Goal: Task Accomplishment & Management: Manage account settings

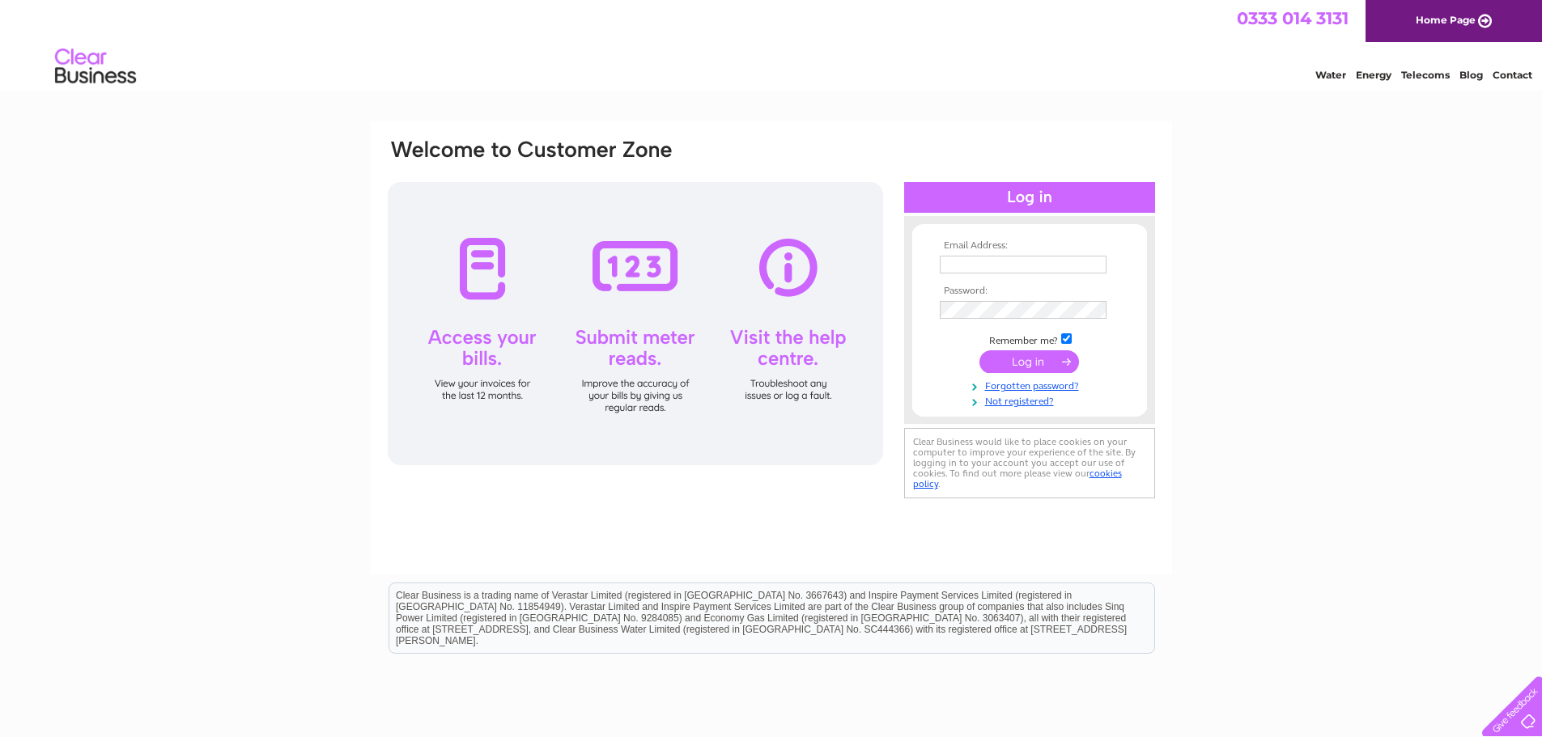
type input "edinburgh@indiecampers.com"
drag, startPoint x: 1043, startPoint y: 363, endPoint x: 1029, endPoint y: 367, distance: 14.6
click at [1043, 363] on input "submit" at bounding box center [1029, 361] width 100 height 23
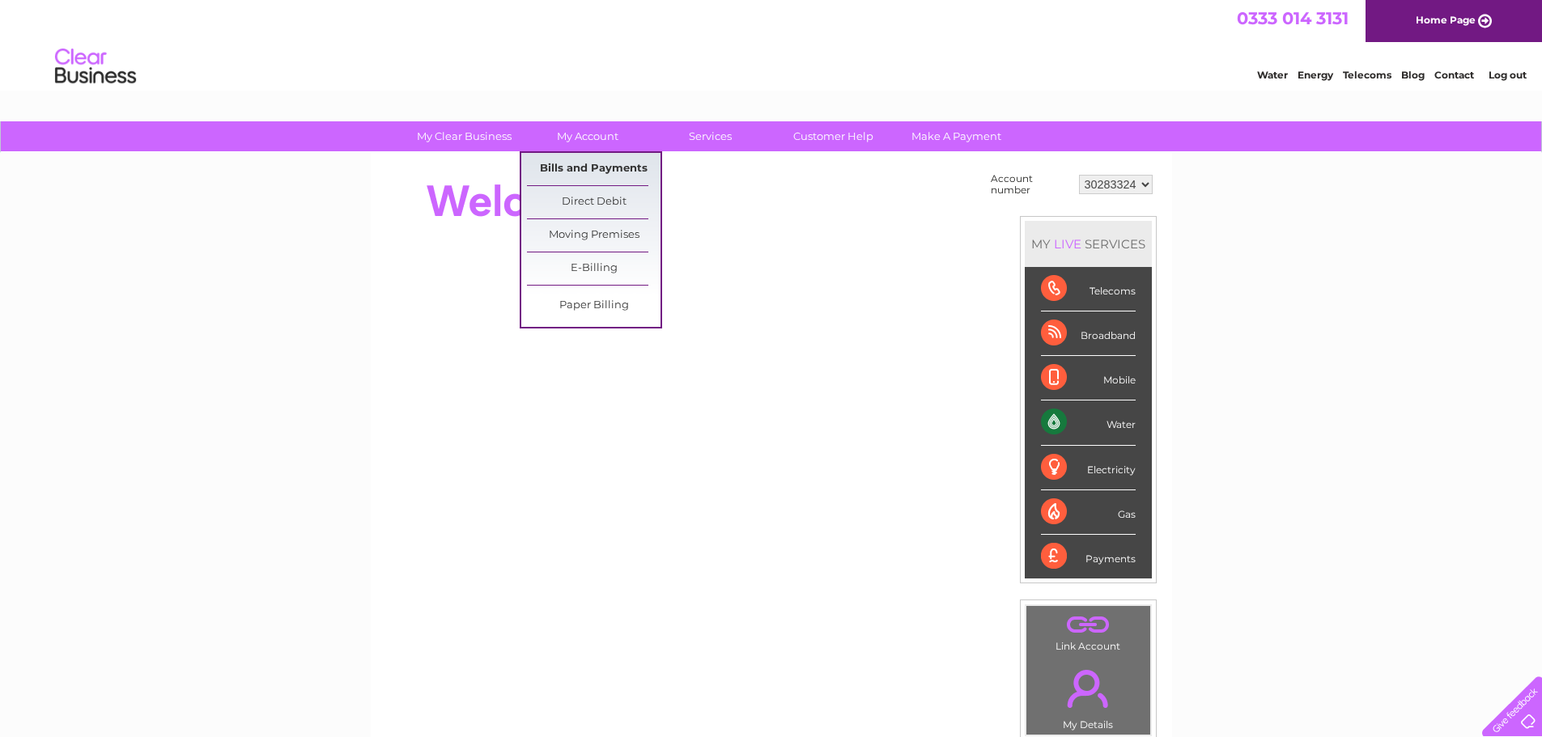
click at [574, 160] on link "Bills and Payments" at bounding box center [594, 169] width 134 height 32
click at [593, 166] on link "Bills and Payments" at bounding box center [594, 169] width 134 height 32
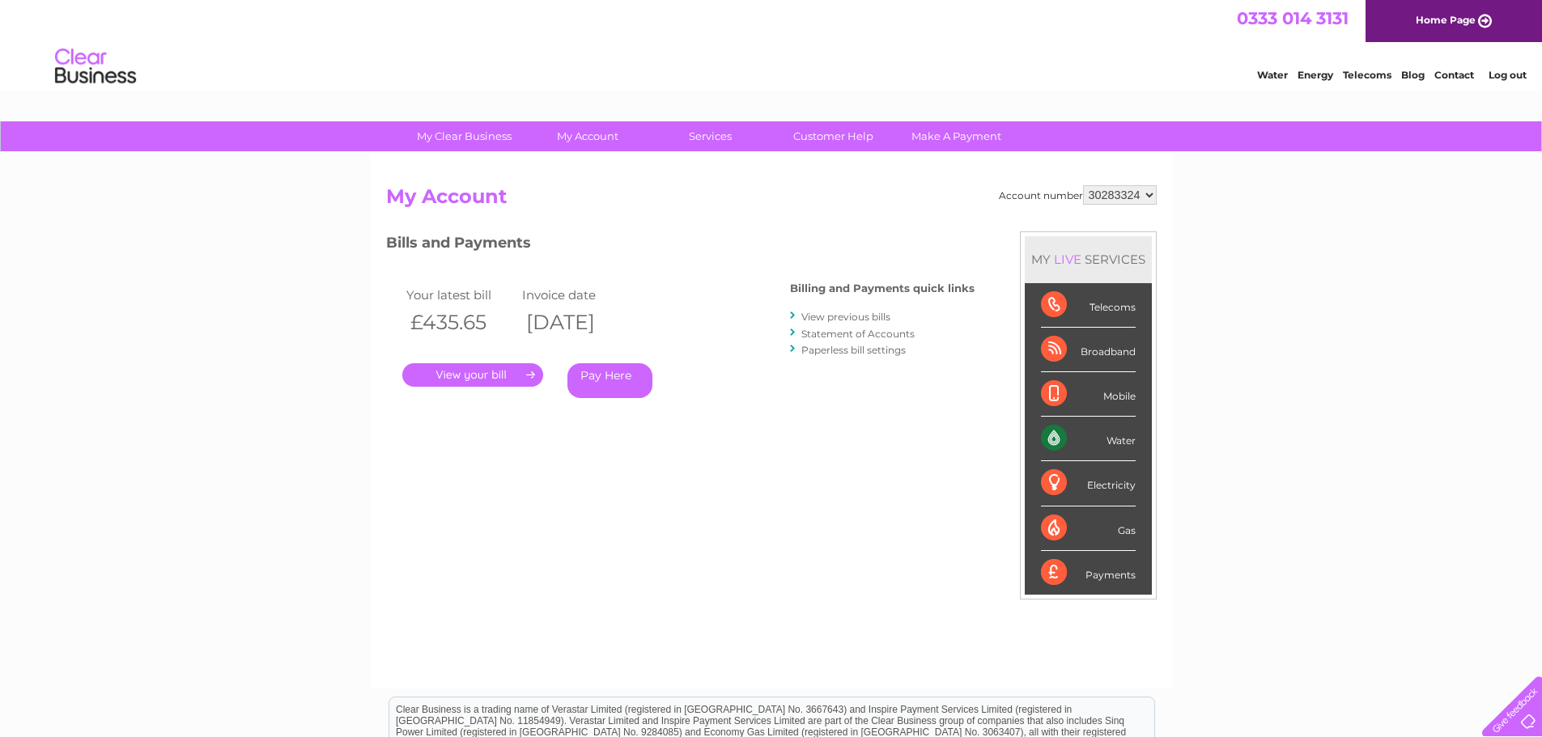
click at [496, 369] on link "." at bounding box center [472, 374] width 141 height 23
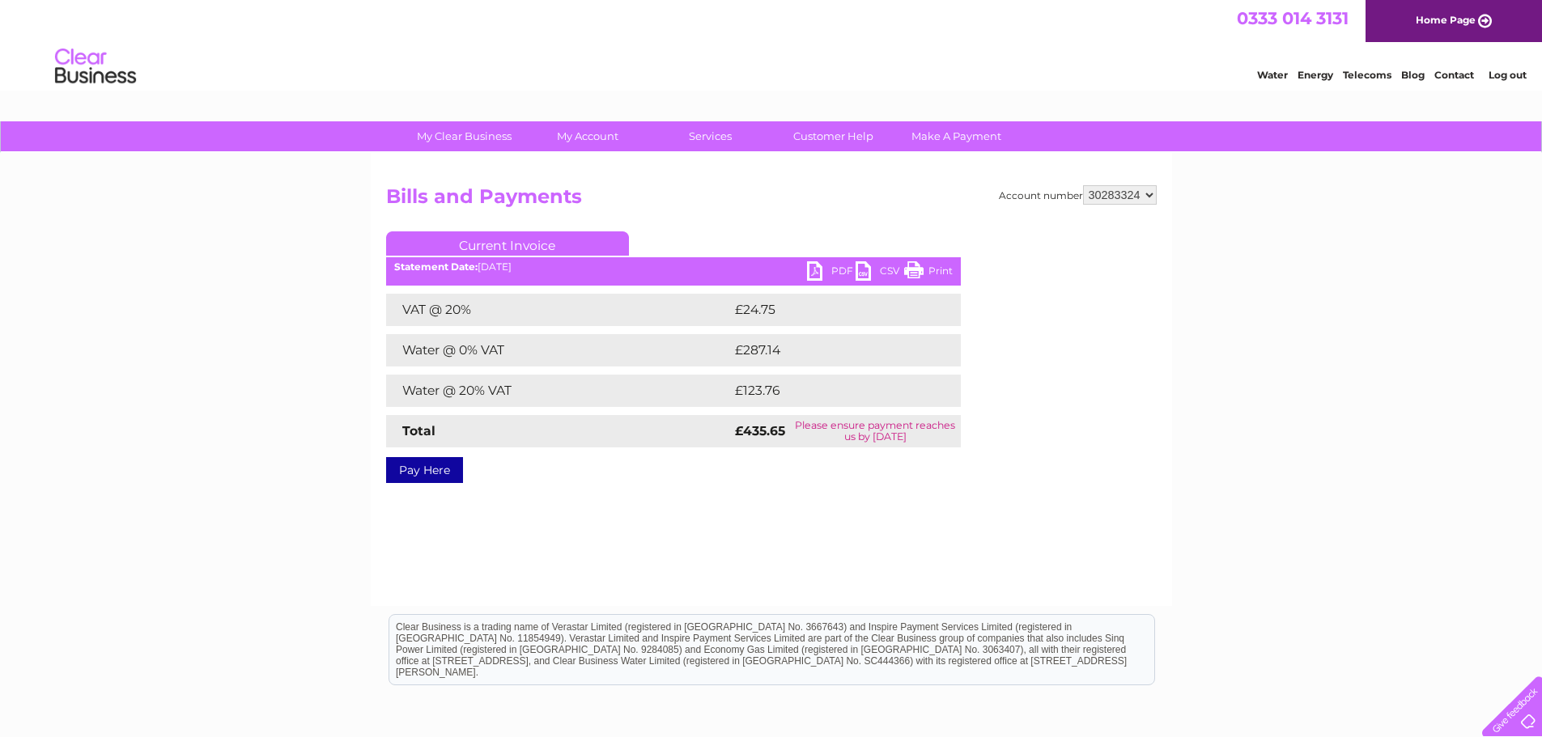
click at [810, 277] on link "PDF" at bounding box center [831, 272] width 49 height 23
